Goal: Information Seeking & Learning: Find specific fact

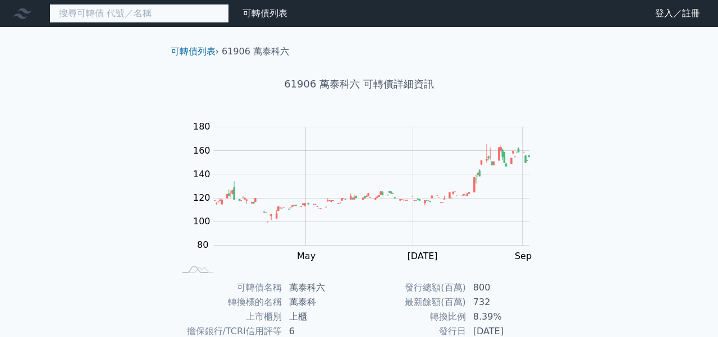
click at [165, 13] on input at bounding box center [139, 13] width 180 height 19
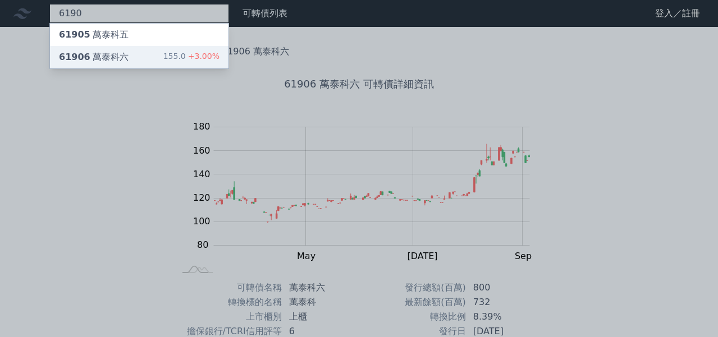
type input "6190"
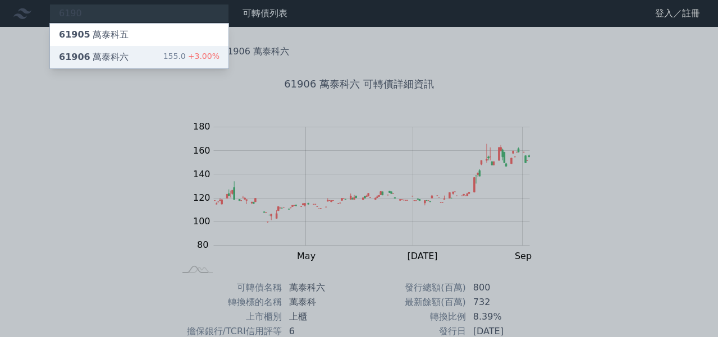
click at [176, 56] on div "155.0 +3.00%" at bounding box center [191, 56] width 56 height 13
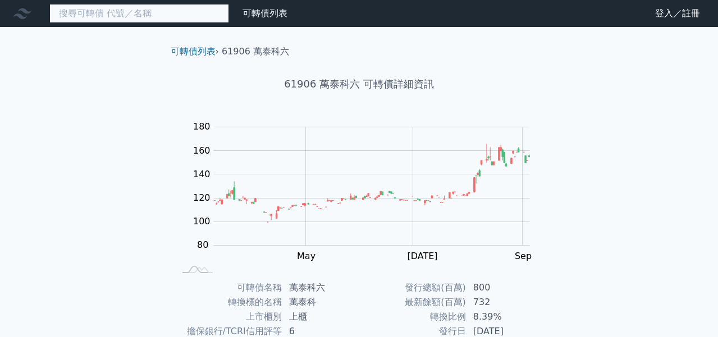
click at [187, 15] on input at bounding box center [139, 13] width 180 height 19
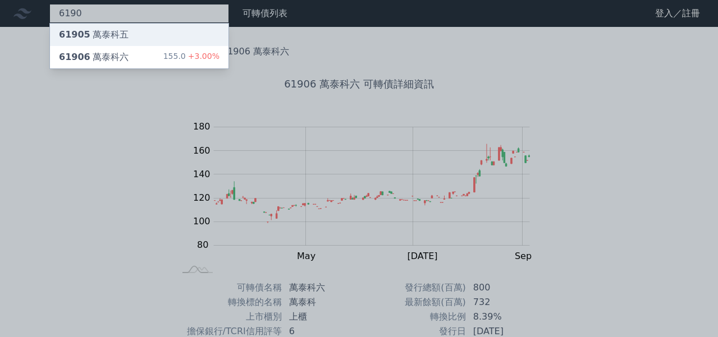
type input "6190"
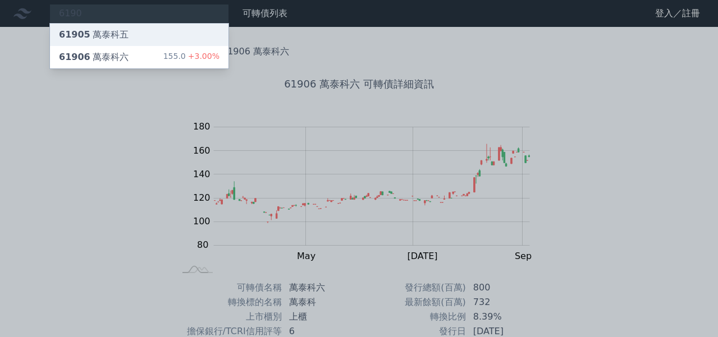
click at [187, 44] on div "61905 萬泰科五" at bounding box center [139, 35] width 178 height 22
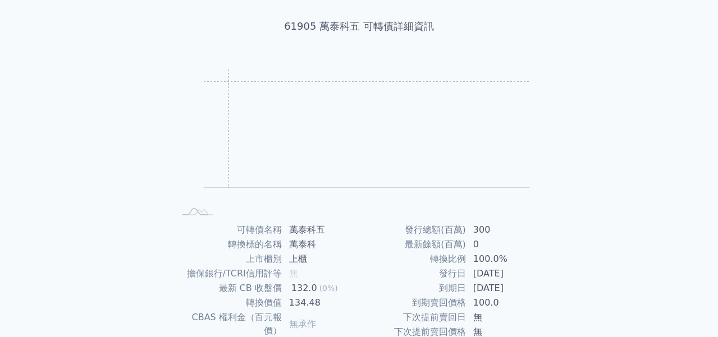
scroll to position [182, 0]
